Goal: Task Accomplishment & Management: Manage account settings

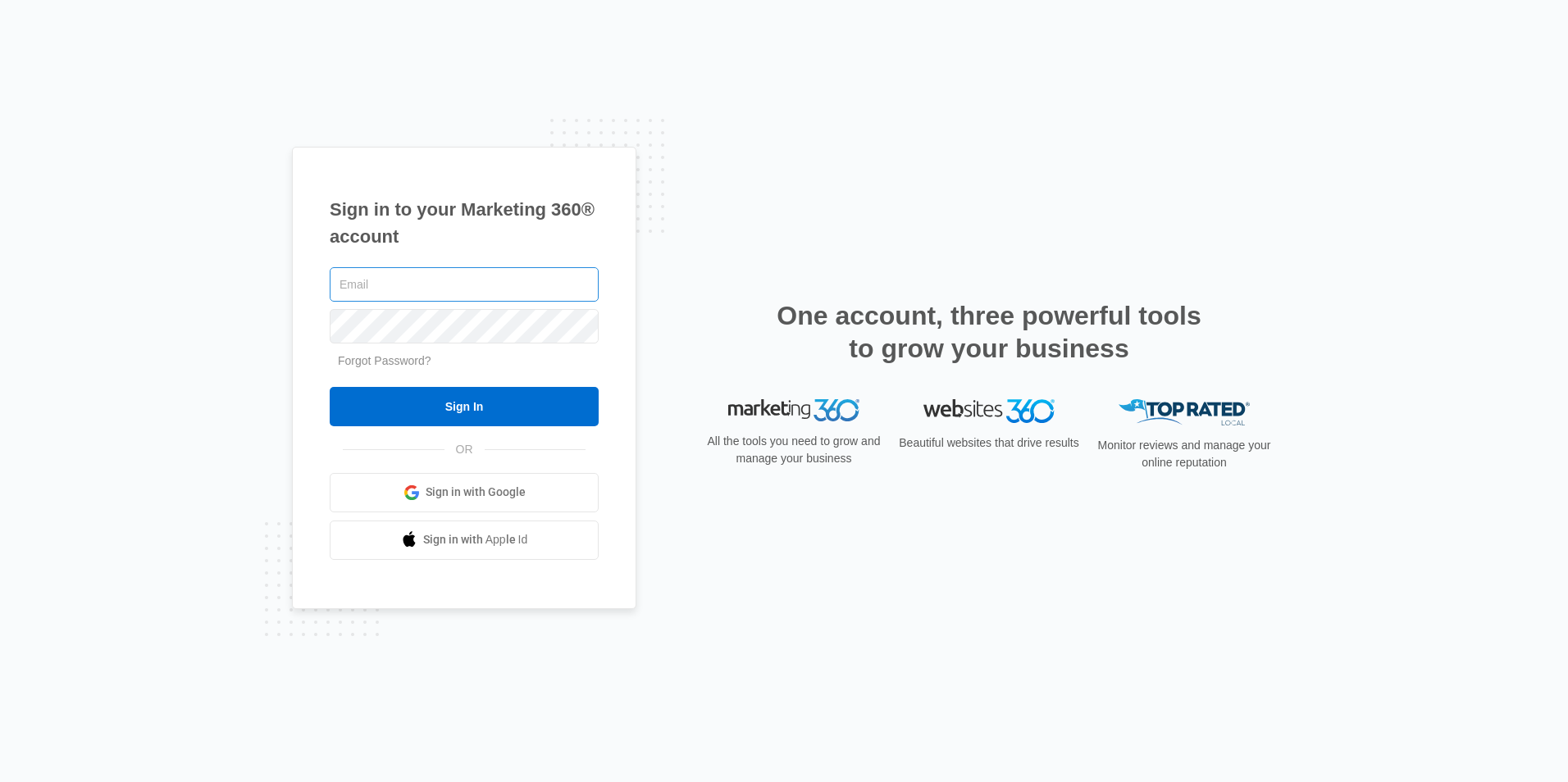
click at [394, 284] on input "text" at bounding box center [464, 284] width 269 height 34
type input "[PERSON_NAME][EMAIL_ADDRESS][DOMAIN_NAME]"
click at [330, 388] on input "Sign In" at bounding box center [464, 407] width 269 height 39
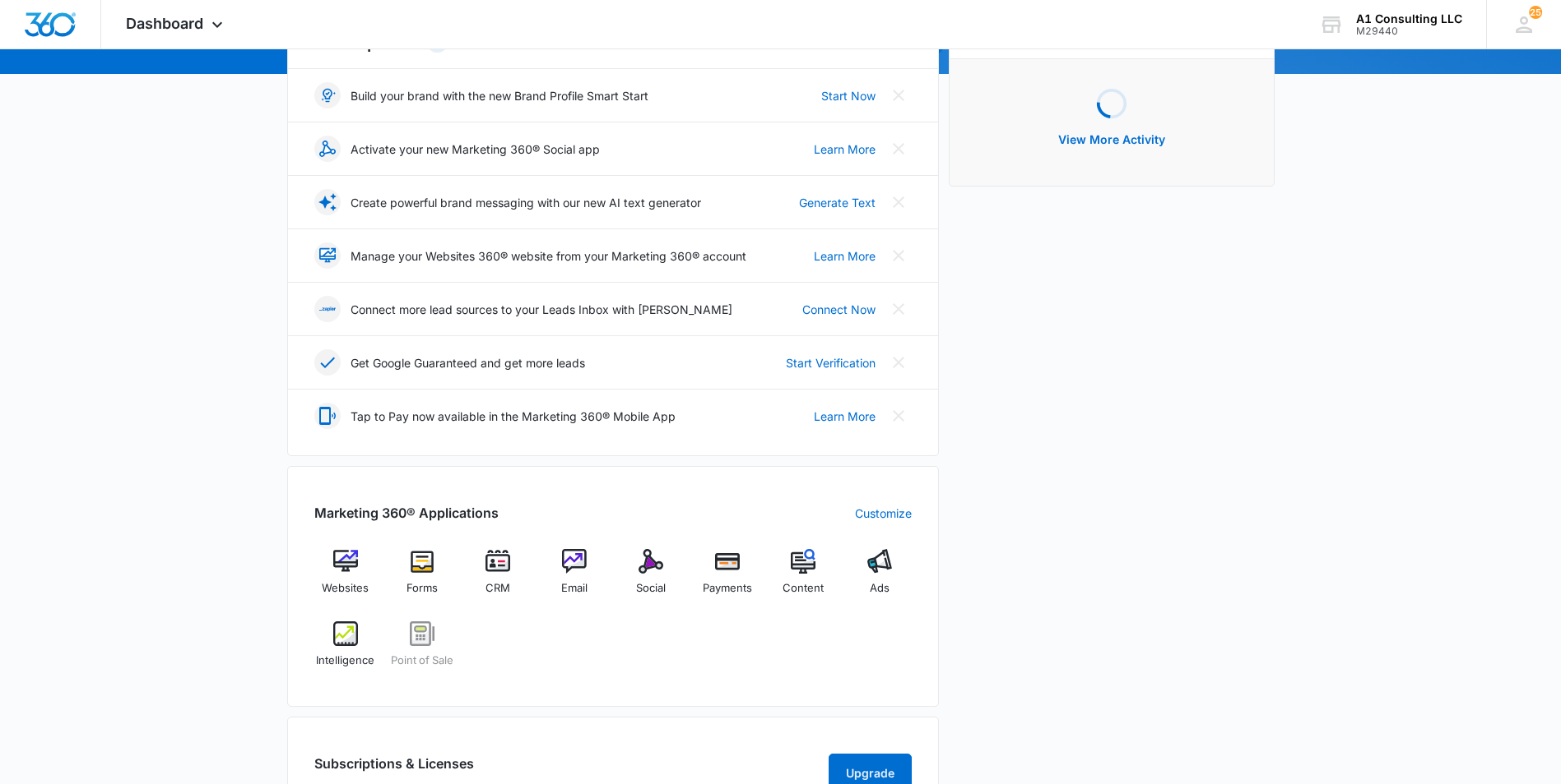
scroll to position [247, 0]
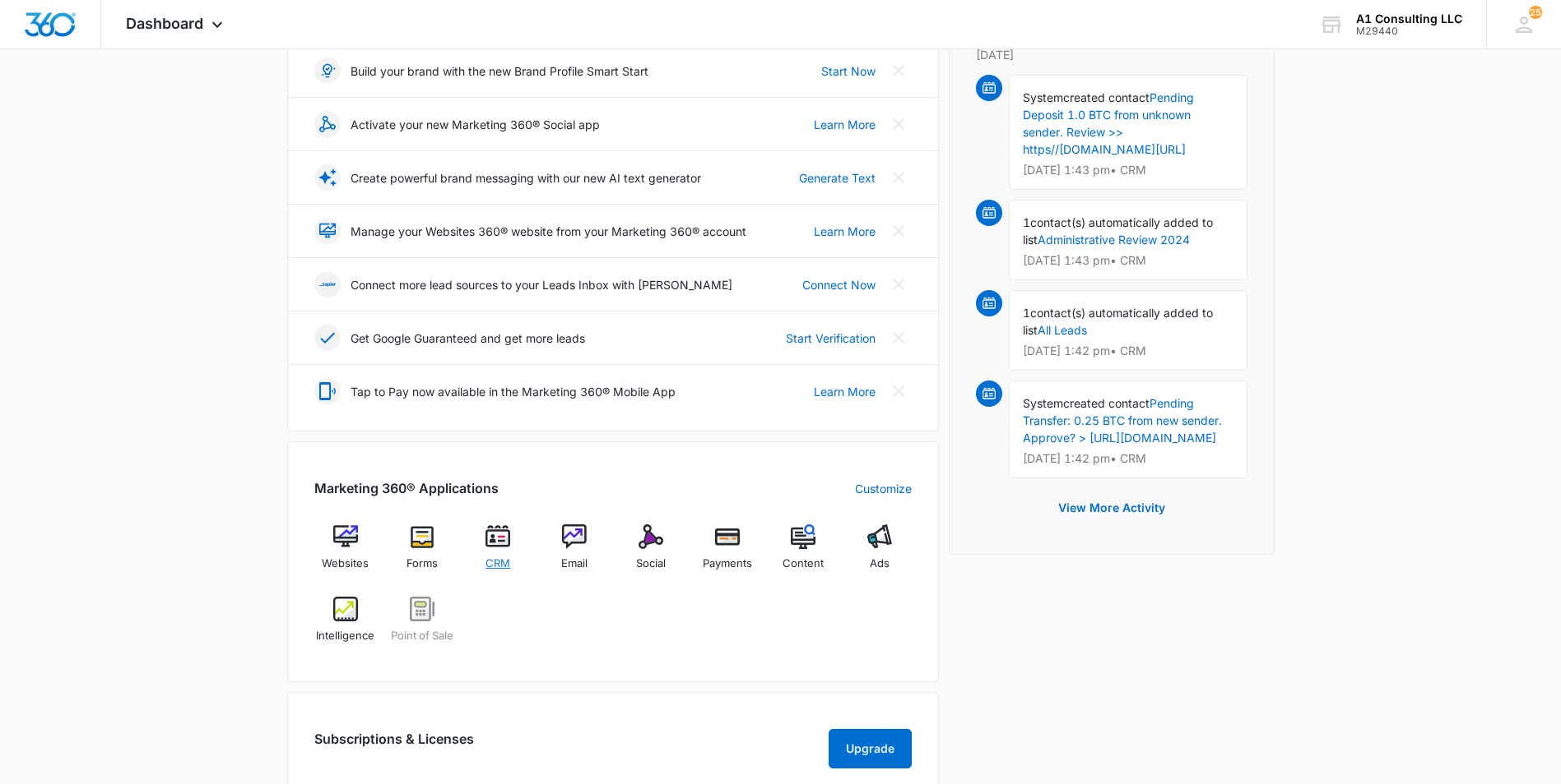
click at [502, 564] on span "CRM" at bounding box center [497, 564] width 25 height 17
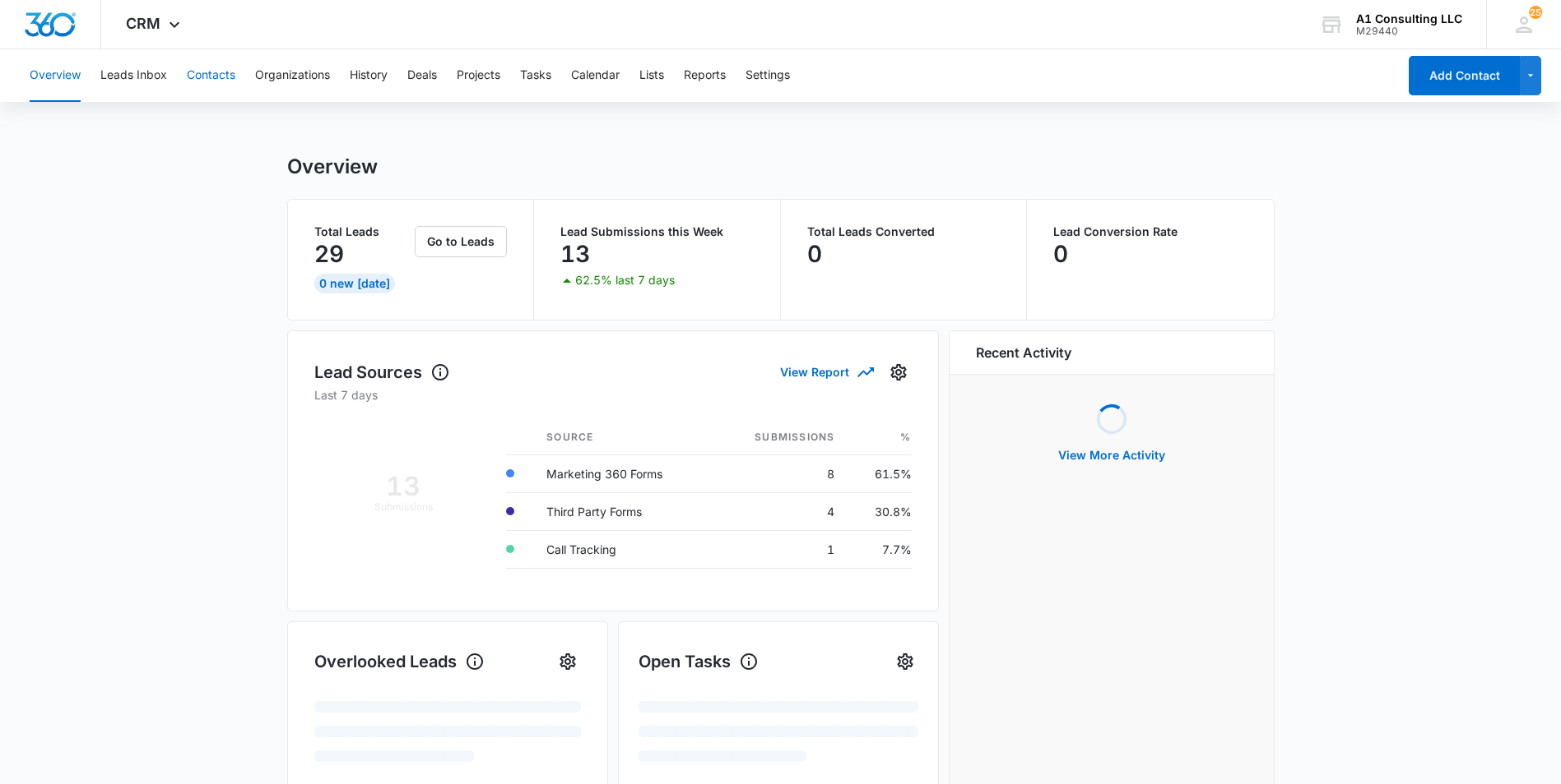
click at [214, 83] on button "Contacts" at bounding box center [210, 75] width 48 height 52
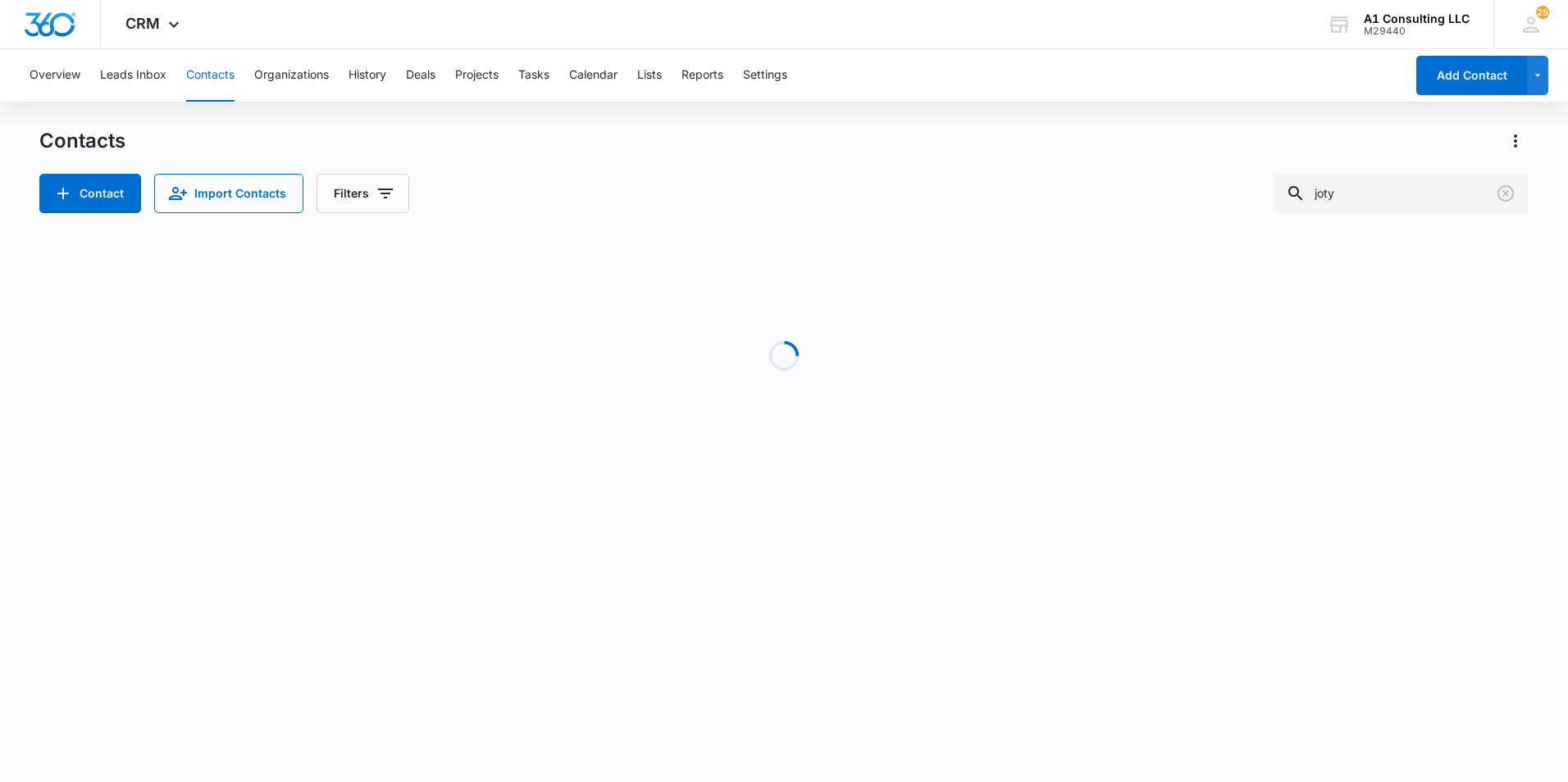
click at [1148, 83] on div "Overview Leads Inbox Contacts Organizations History Deals Projects Tasks Calend…" at bounding box center [712, 75] width 1385 height 52
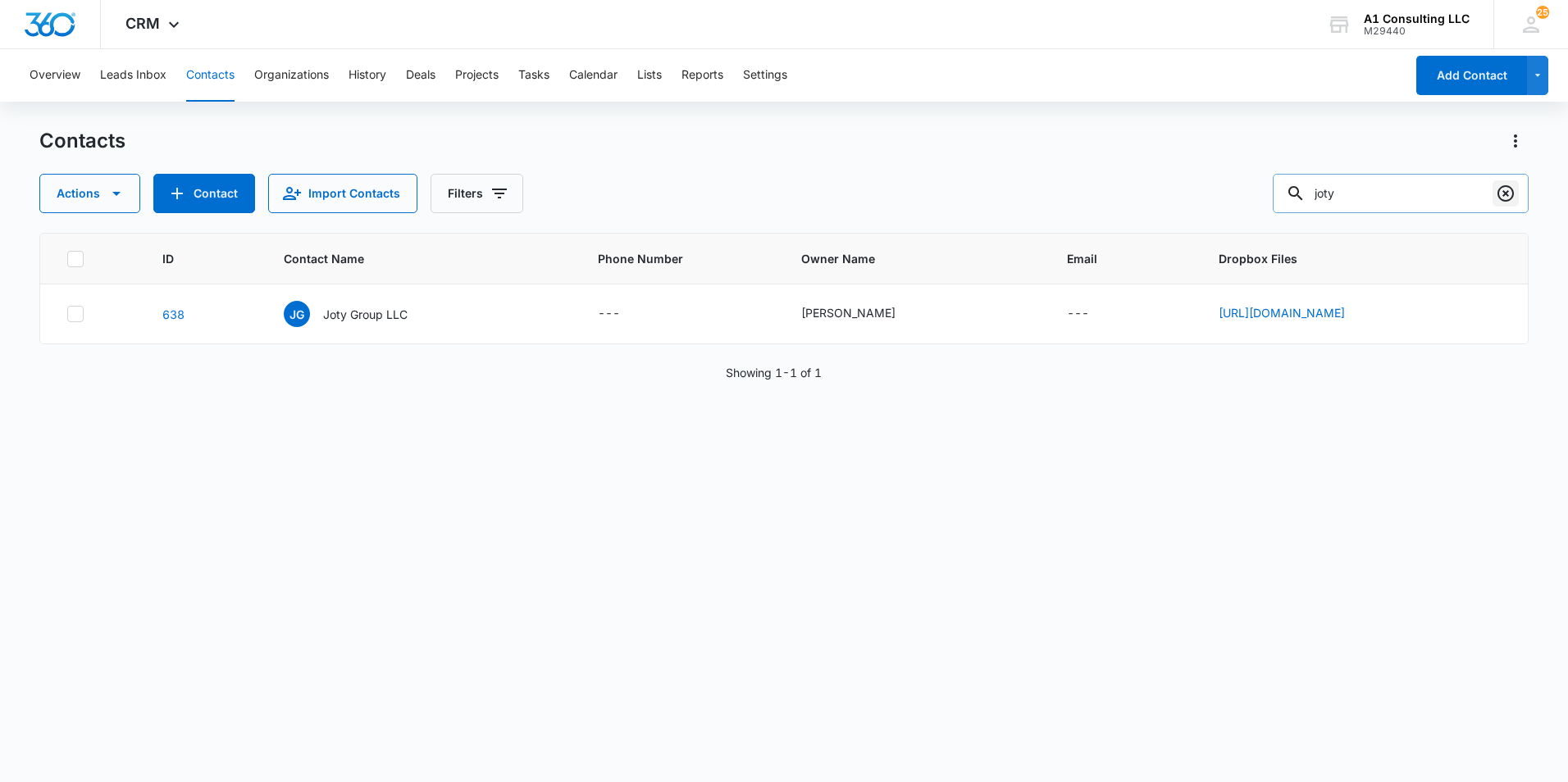
click at [1503, 191] on icon "Clear" at bounding box center [1505, 193] width 17 height 17
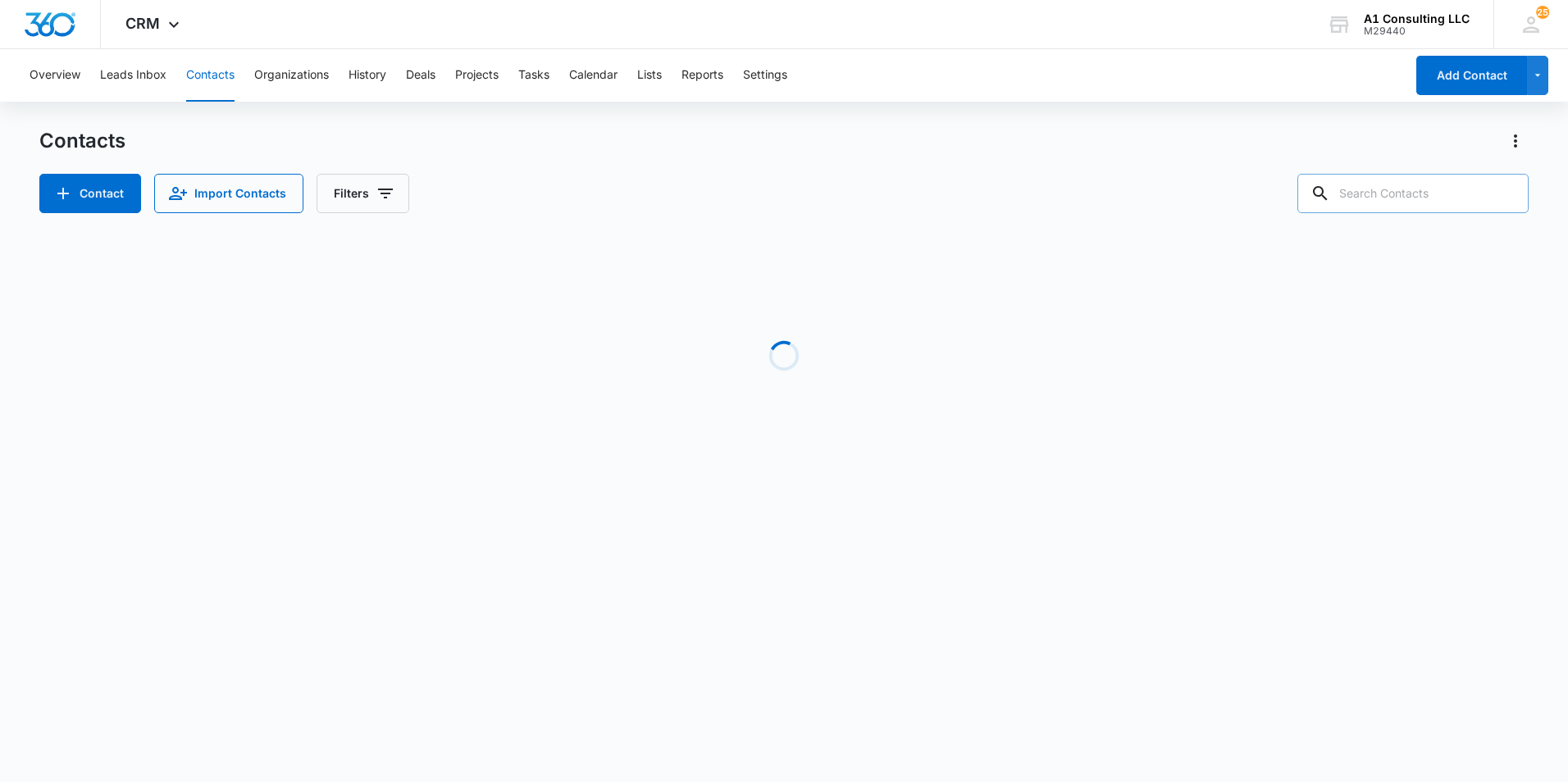
click at [1134, 118] on div "Overview Leads Inbox Contacts Organizations History Deals Projects Tasks Calend…" at bounding box center [784, 273] width 1568 height 449
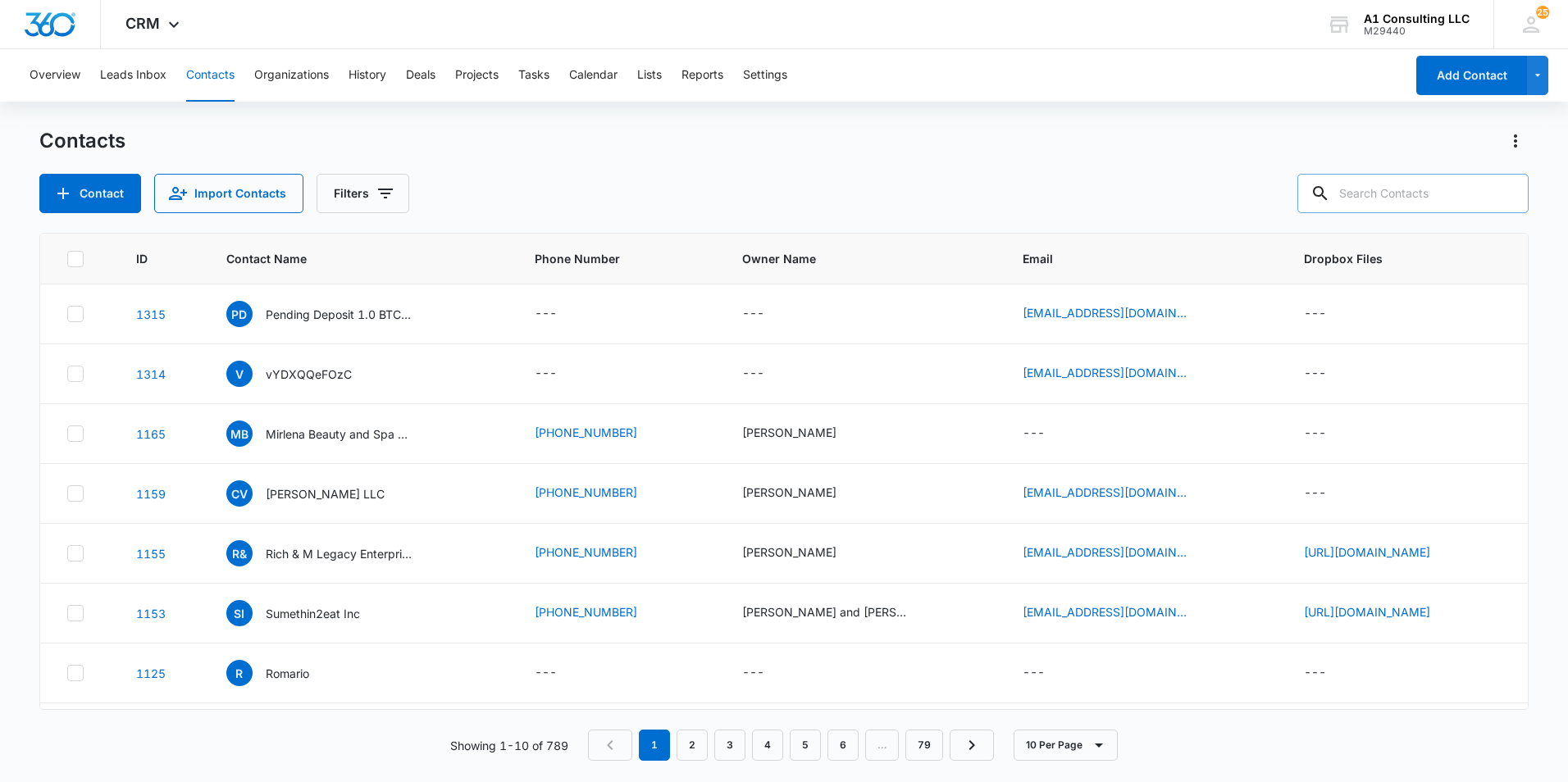
click at [627, 155] on div "Contacts Contact Import Contacts Filters" at bounding box center [784, 171] width 1489 height 86
click at [643, 190] on div "Contact Import Contacts Filters" at bounding box center [784, 193] width 1489 height 39
click at [70, 374] on icon at bounding box center [75, 374] width 15 height 15
click at [67, 374] on input "checkbox" at bounding box center [66, 374] width 1 height 1
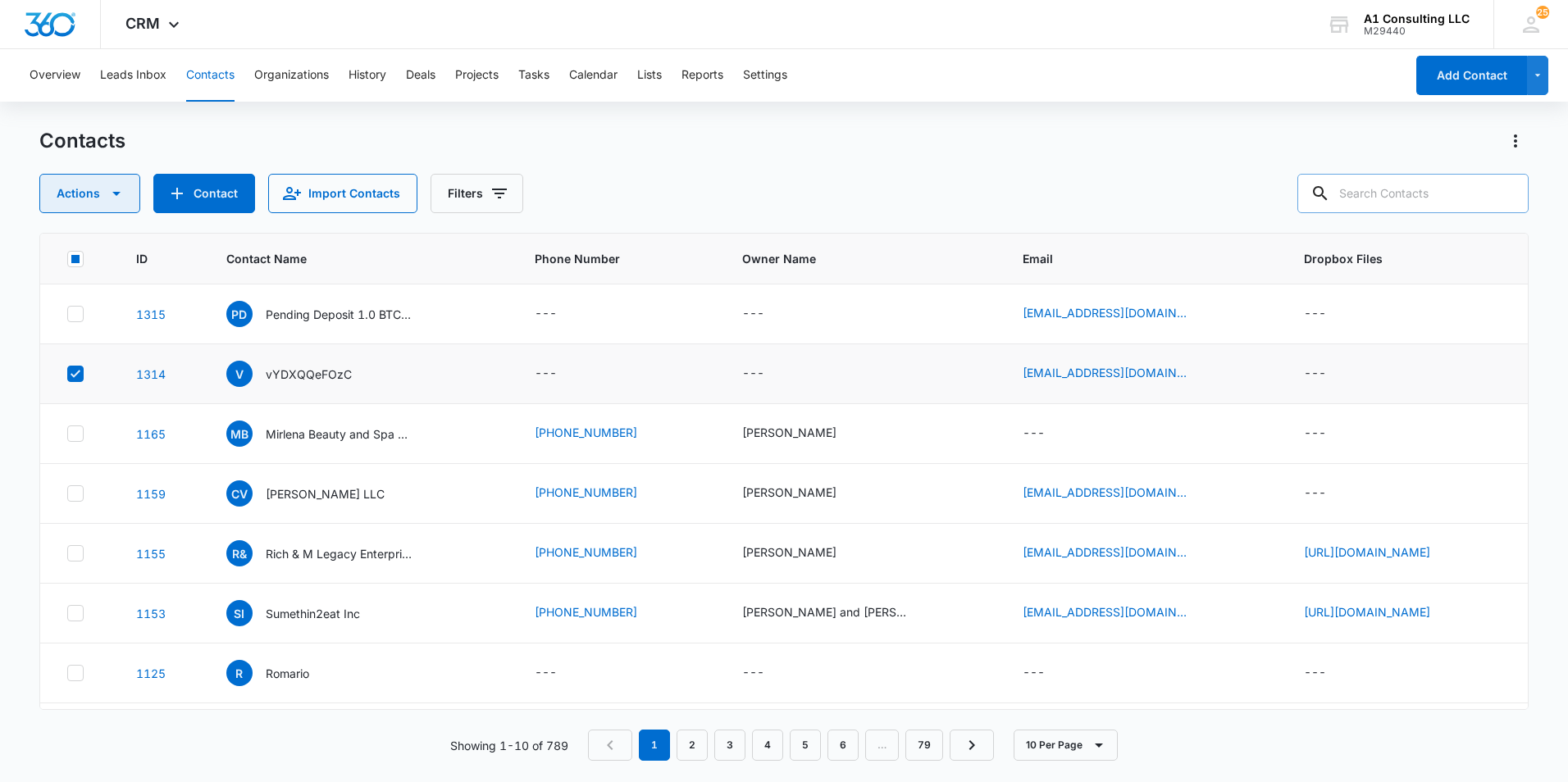
click at [123, 199] on icon "button" at bounding box center [116, 193] width 20 height 20
click at [76, 342] on div "Delete" at bounding box center [97, 344] width 74 height 11
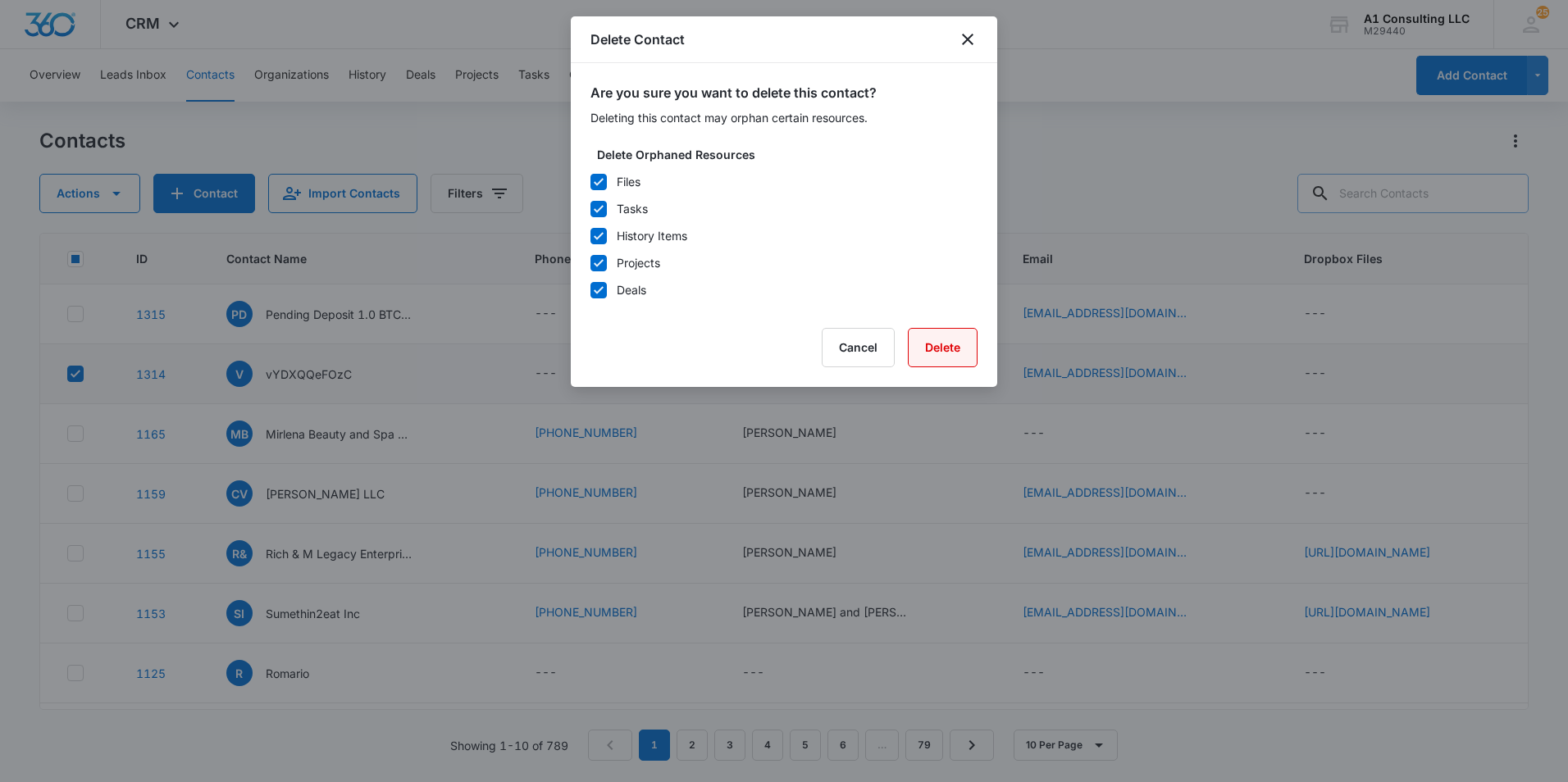
click at [958, 353] on button "Delete" at bounding box center [942, 347] width 70 height 39
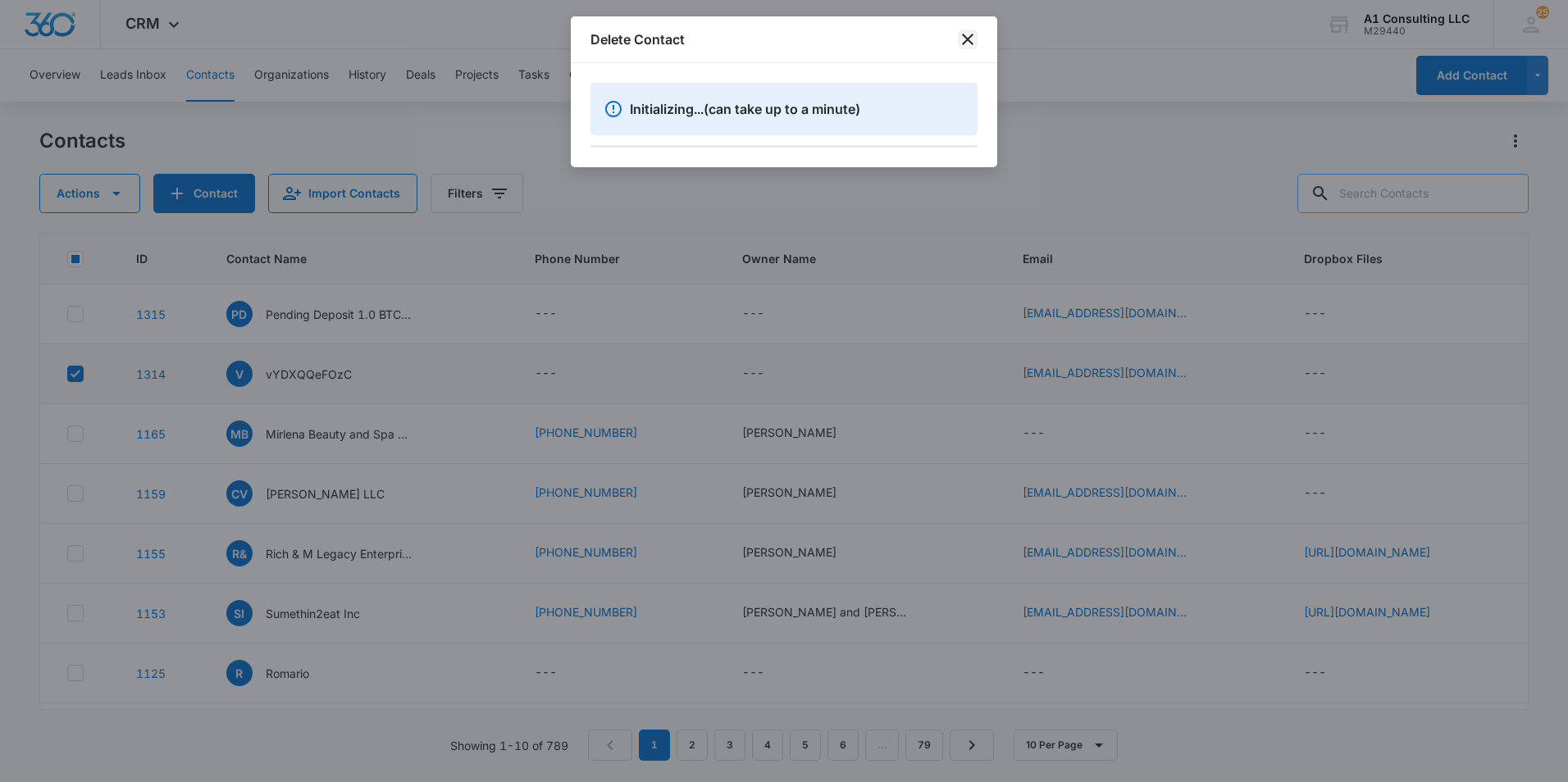
click at [965, 40] on icon "close" at bounding box center [968, 39] width 20 height 20
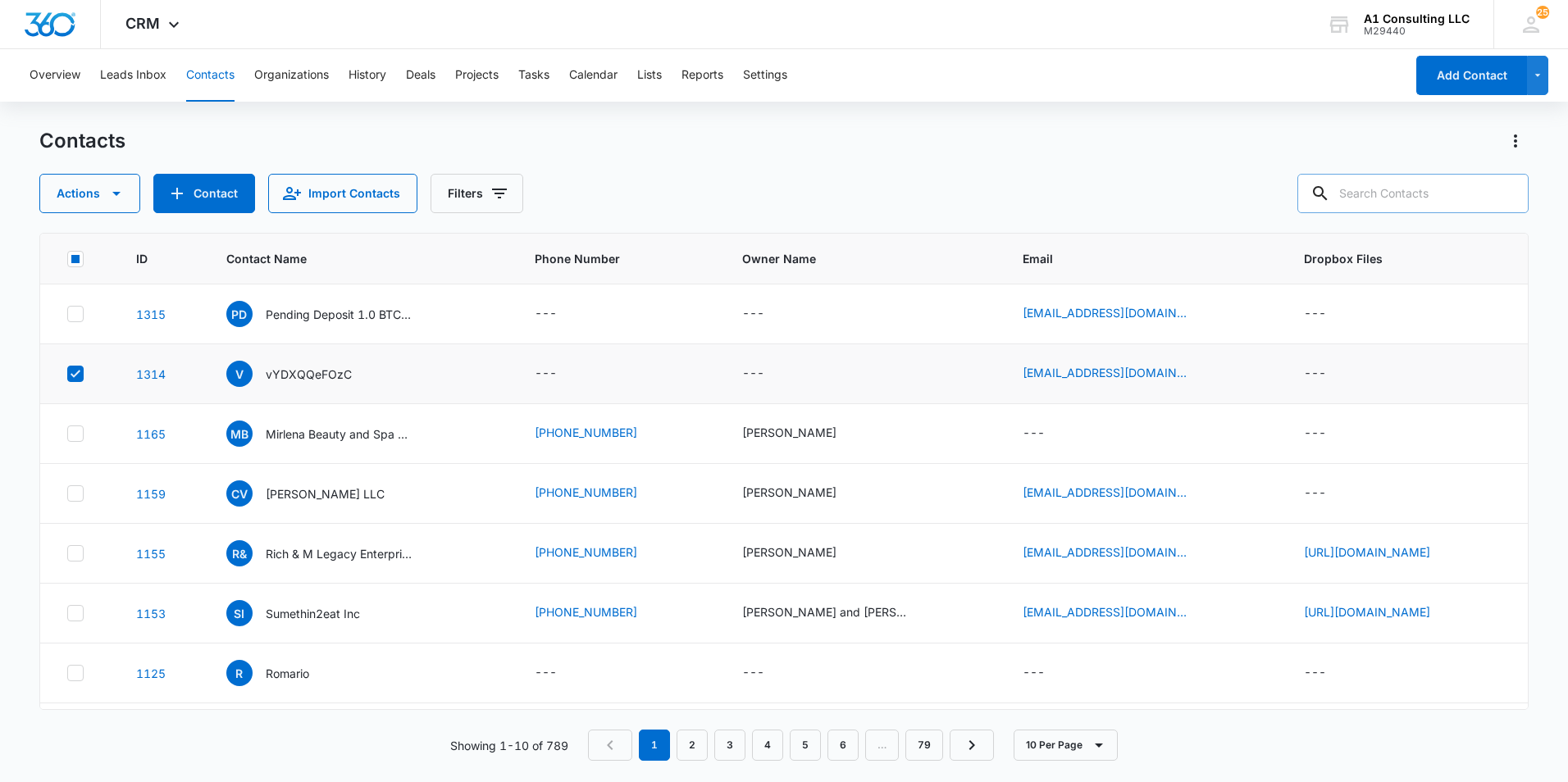
click at [940, 129] on div "Contacts" at bounding box center [784, 141] width 1489 height 26
click at [935, 146] on div "Contacts" at bounding box center [784, 141] width 1489 height 26
click at [216, 79] on button "Contacts" at bounding box center [209, 75] width 48 height 52
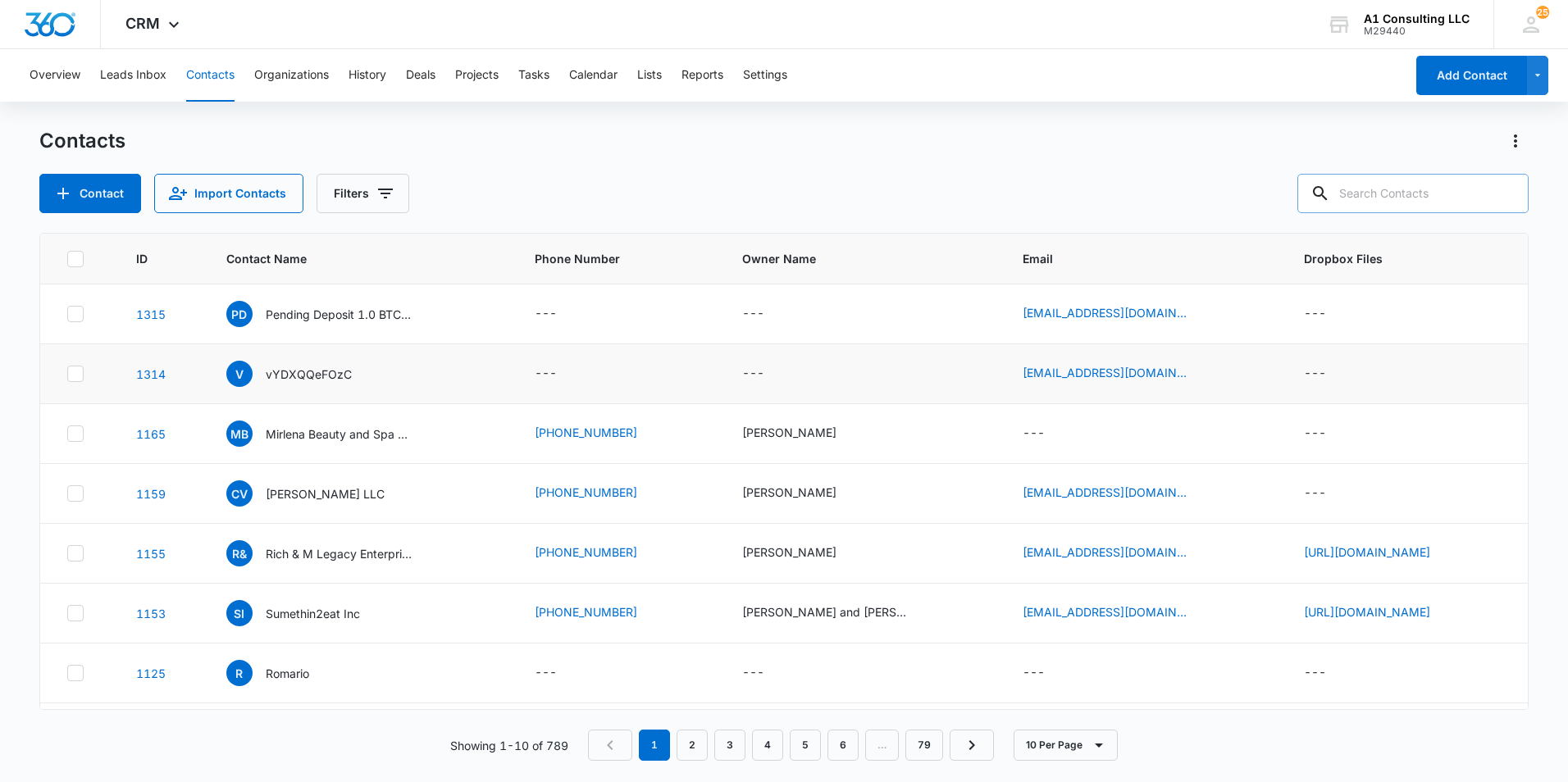
click at [1073, 68] on div "Overview Leads Inbox Contacts Organizations History Deals Projects Tasks Calend…" at bounding box center [712, 75] width 1385 height 52
click at [987, 113] on div "Overview Leads Inbox Contacts Organizations History Deals Projects Tasks Calend…" at bounding box center [784, 415] width 1568 height 731
